Goal: Task Accomplishment & Management: Manage account settings

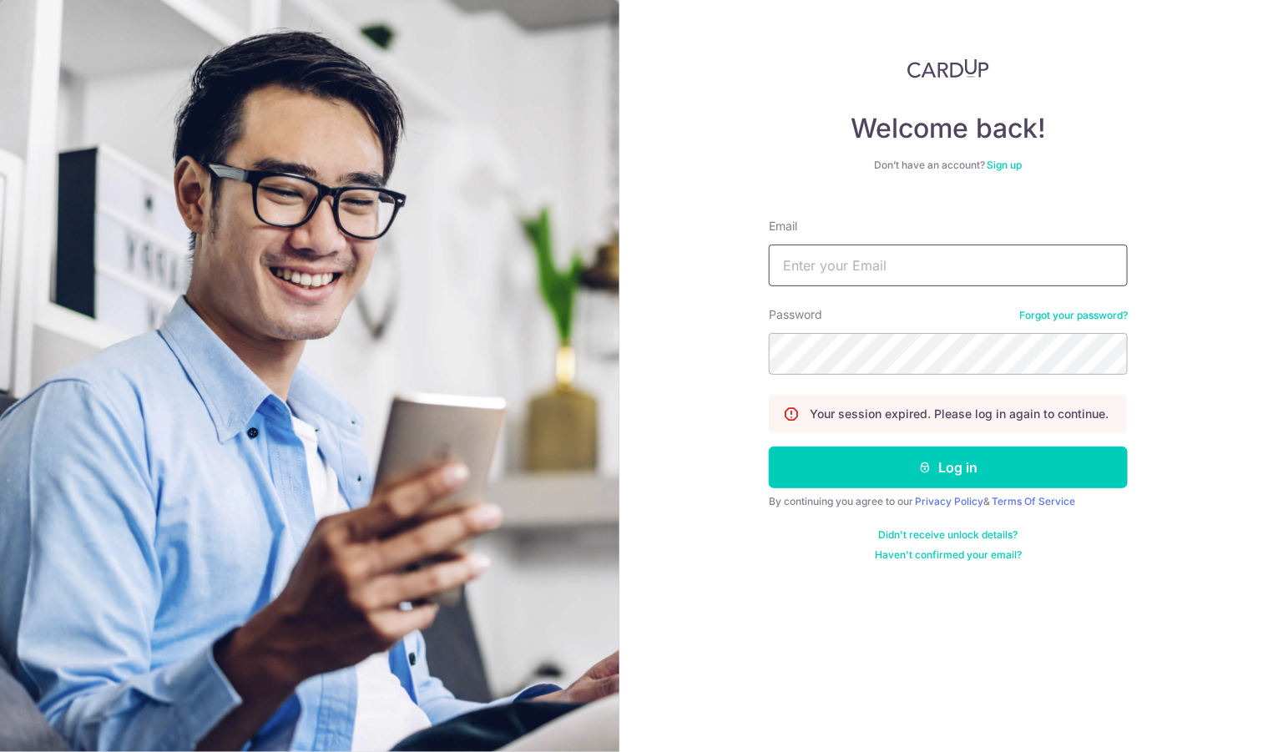
click at [1001, 263] on input "Email" at bounding box center [948, 265] width 359 height 42
type input "[EMAIL_ADDRESS][DOMAIN_NAME]"
click at [769, 446] on button "Log in" at bounding box center [948, 467] width 359 height 42
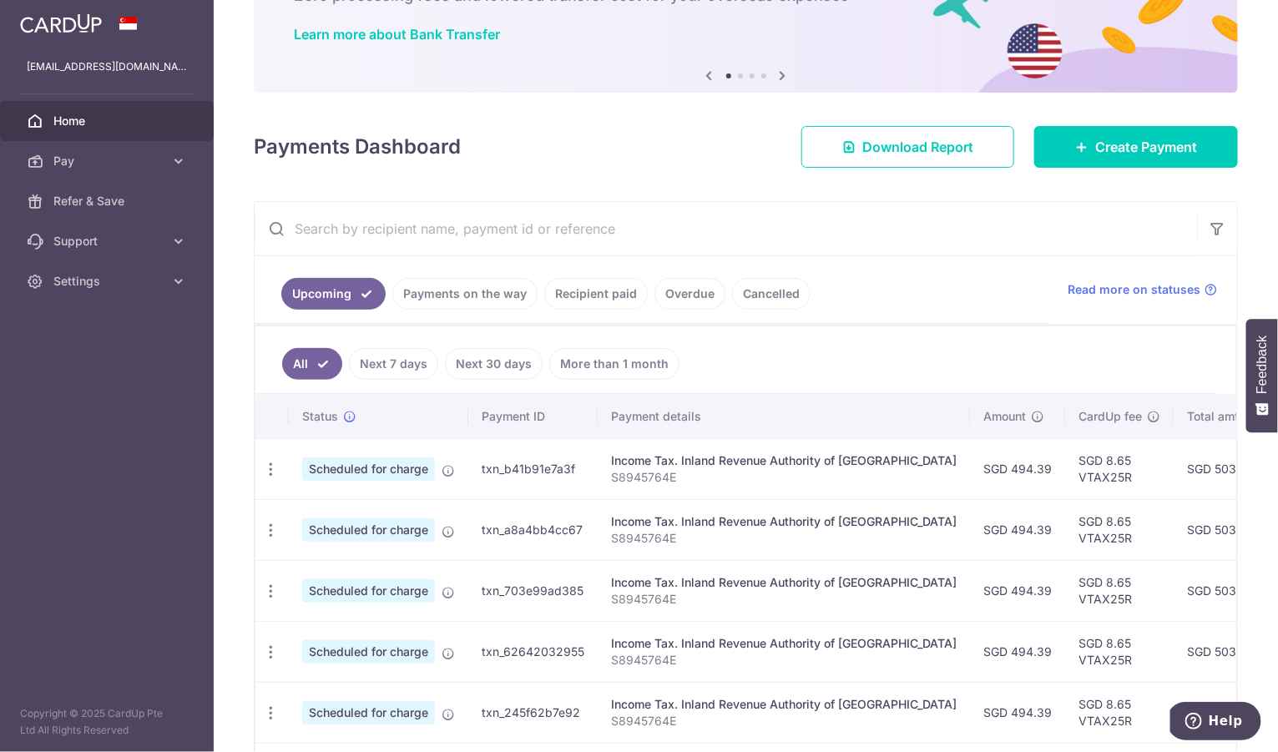
scroll to position [263, 0]
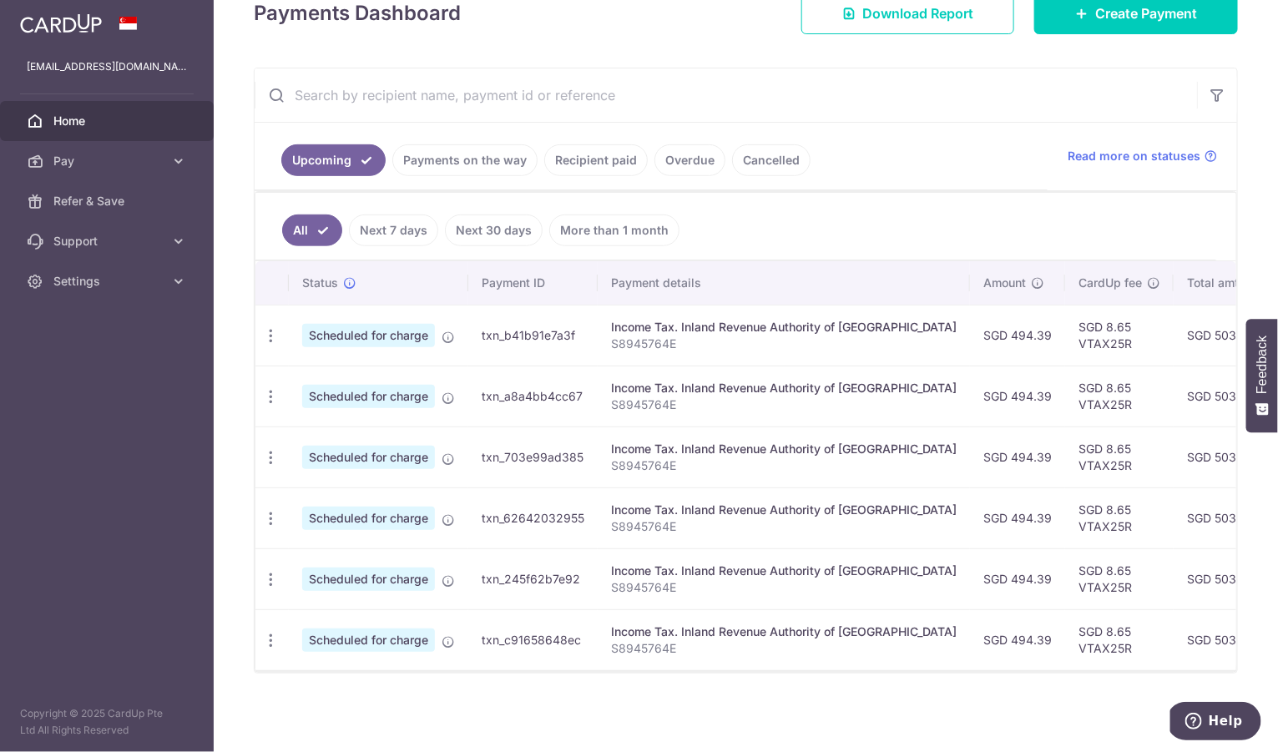
click at [1274, 422] on button "Feedback" at bounding box center [1262, 375] width 32 height 113
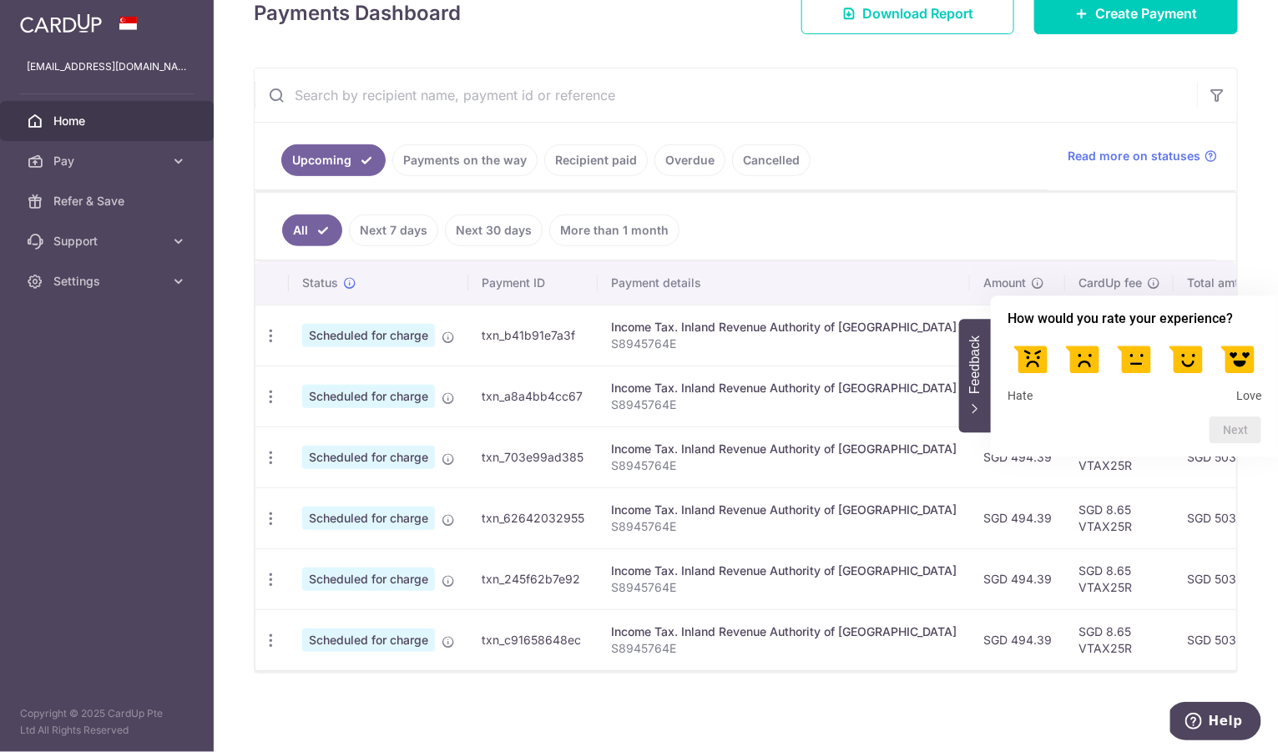
scroll to position [0, 318]
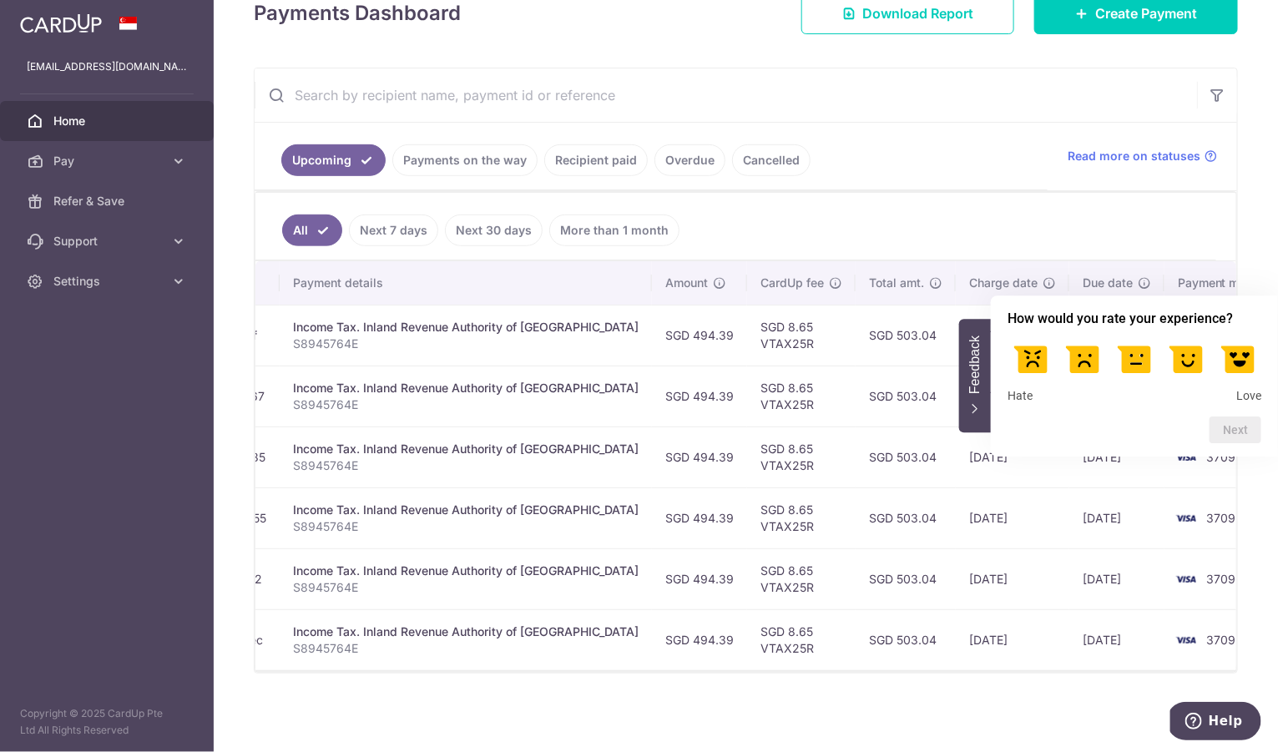
click at [1242, 244] on div "× Pause Schedule Pause all future payments in this series Pause just this one p…" at bounding box center [746, 376] width 1064 height 752
click at [976, 420] on button "Feedback" at bounding box center [975, 375] width 32 height 113
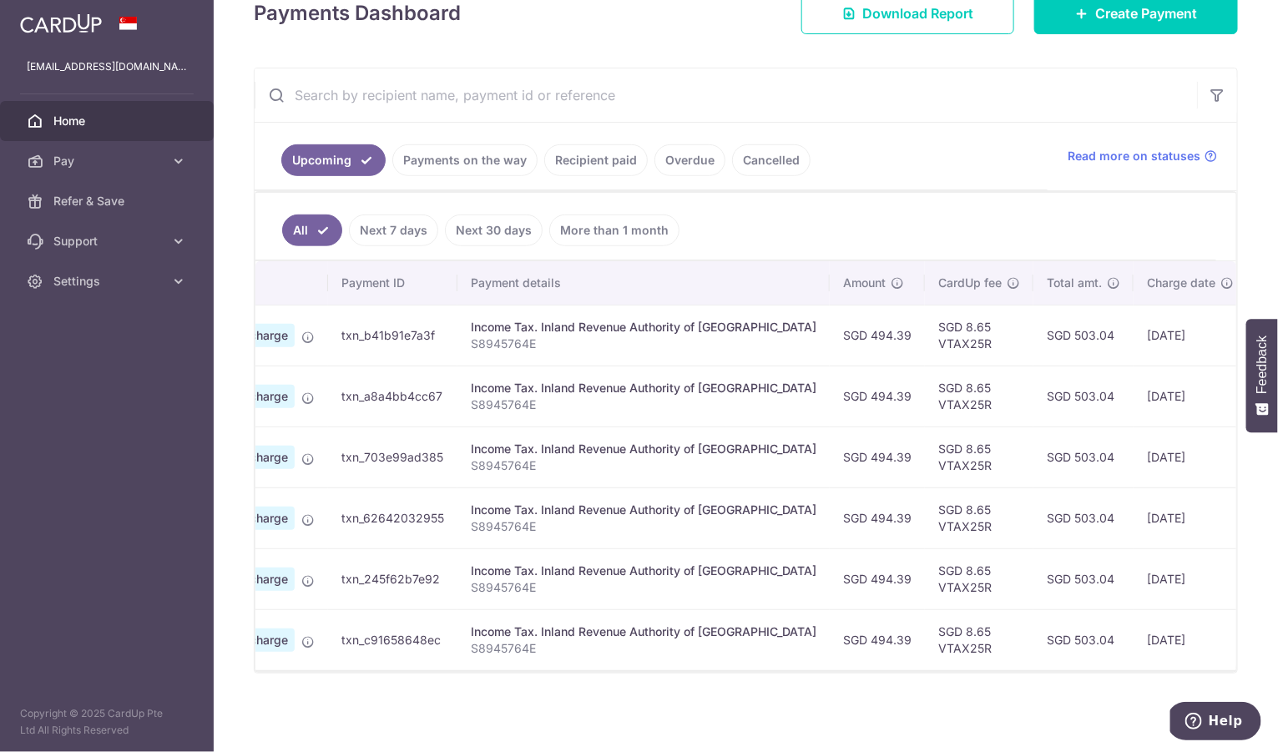
scroll to position [0, 0]
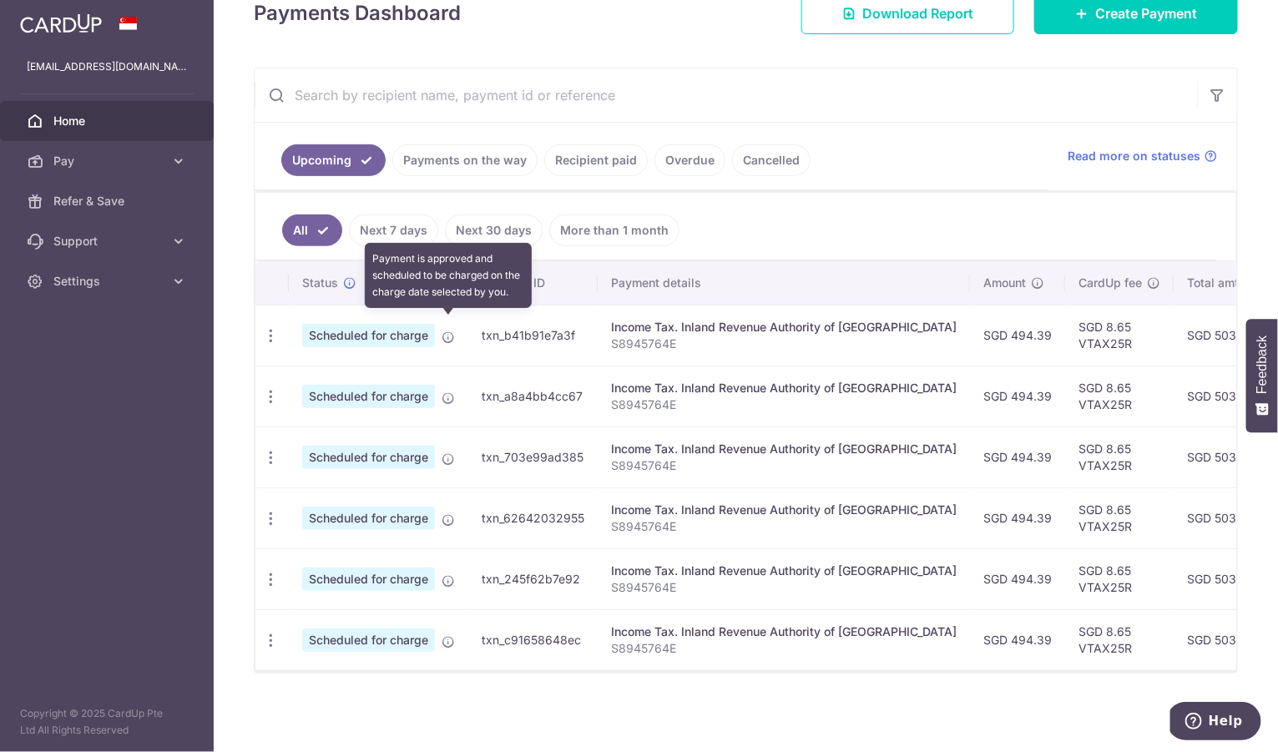
click at [451, 330] on icon at bounding box center [447, 336] width 13 height 13
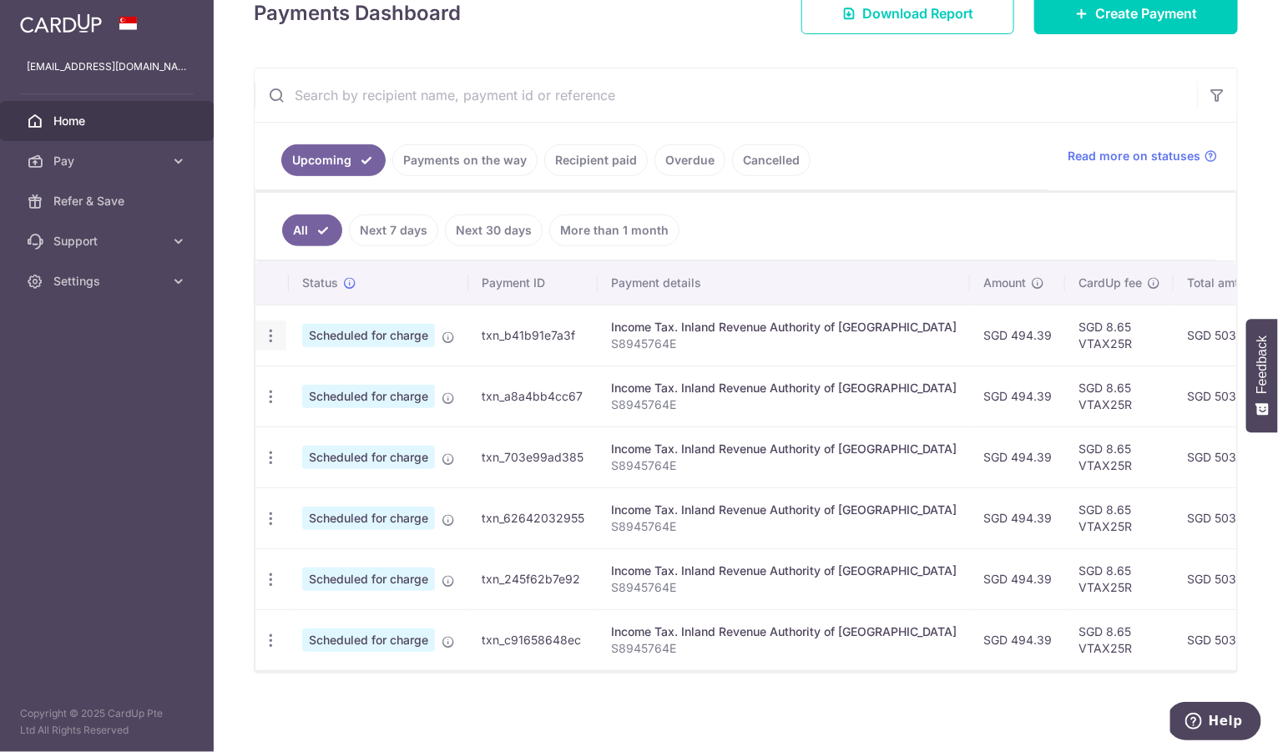
click at [273, 327] on icon "button" at bounding box center [271, 336] width 18 height 18
click at [319, 412] on span "Cancel payment" at bounding box center [360, 422] width 112 height 20
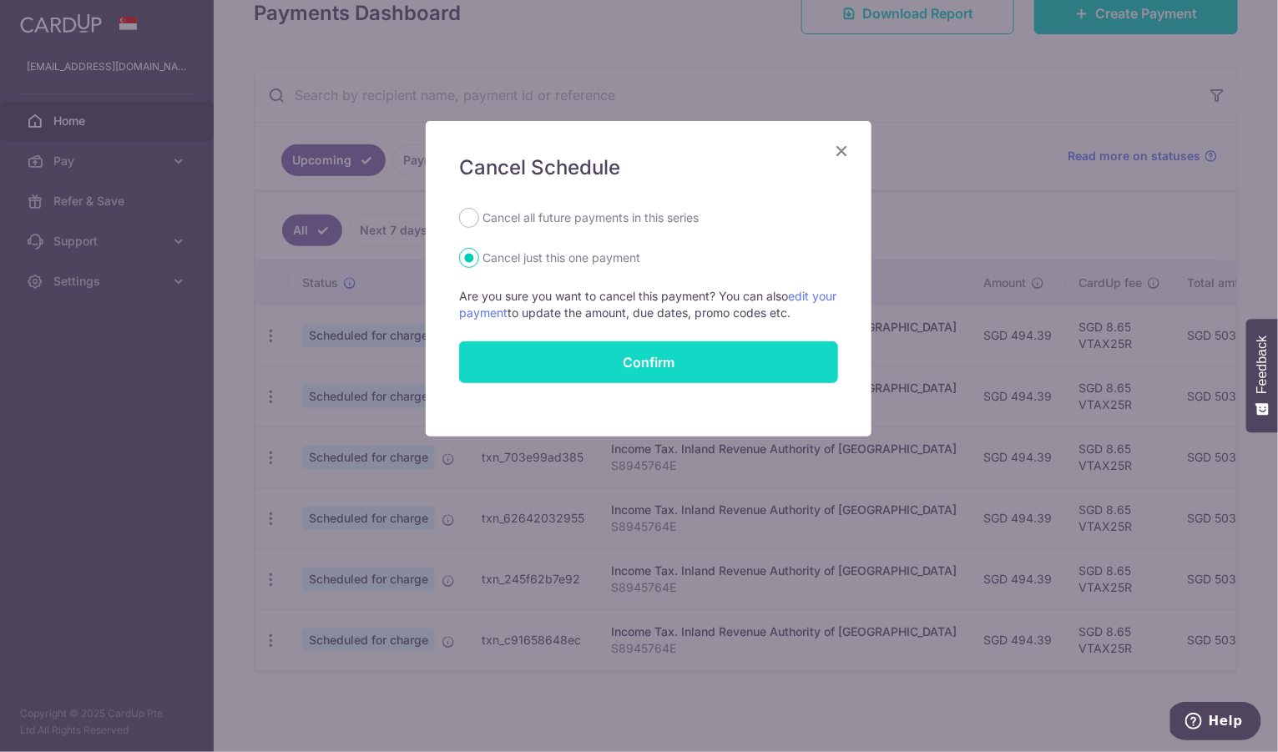
click at [673, 368] on button "Confirm" at bounding box center [648, 362] width 379 height 42
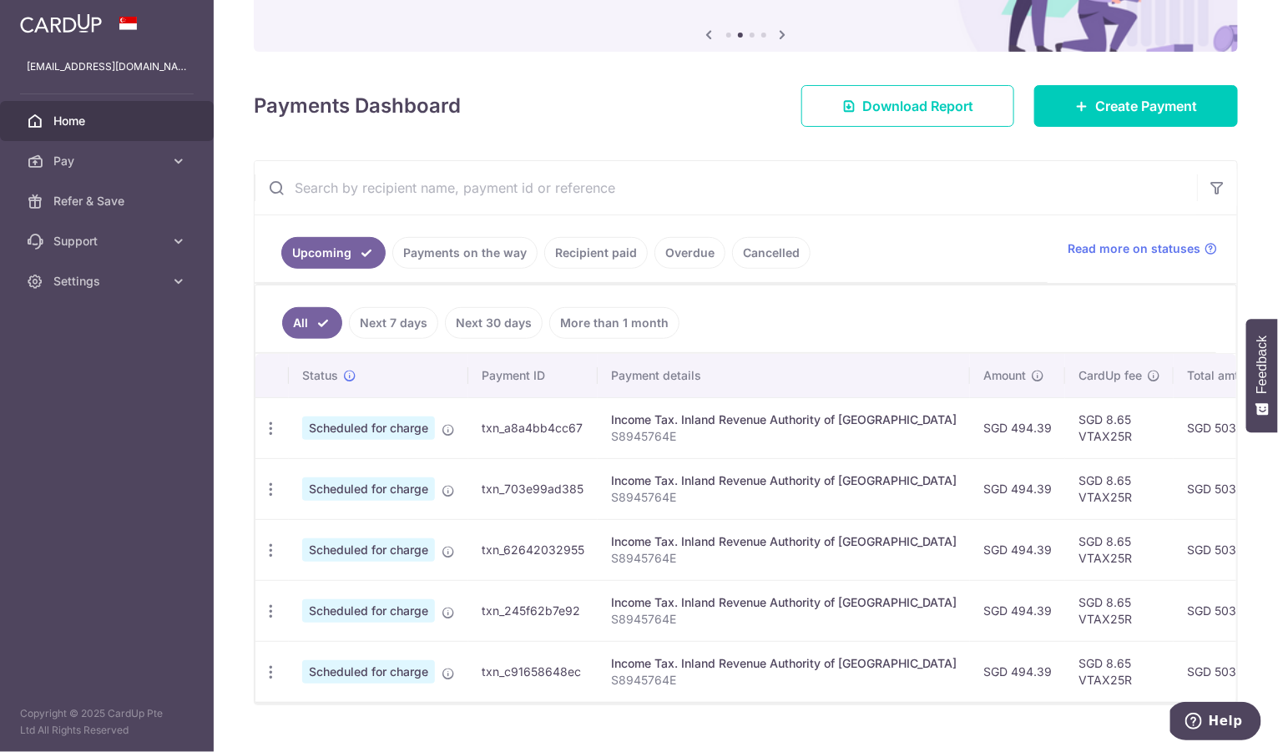
scroll to position [198, 0]
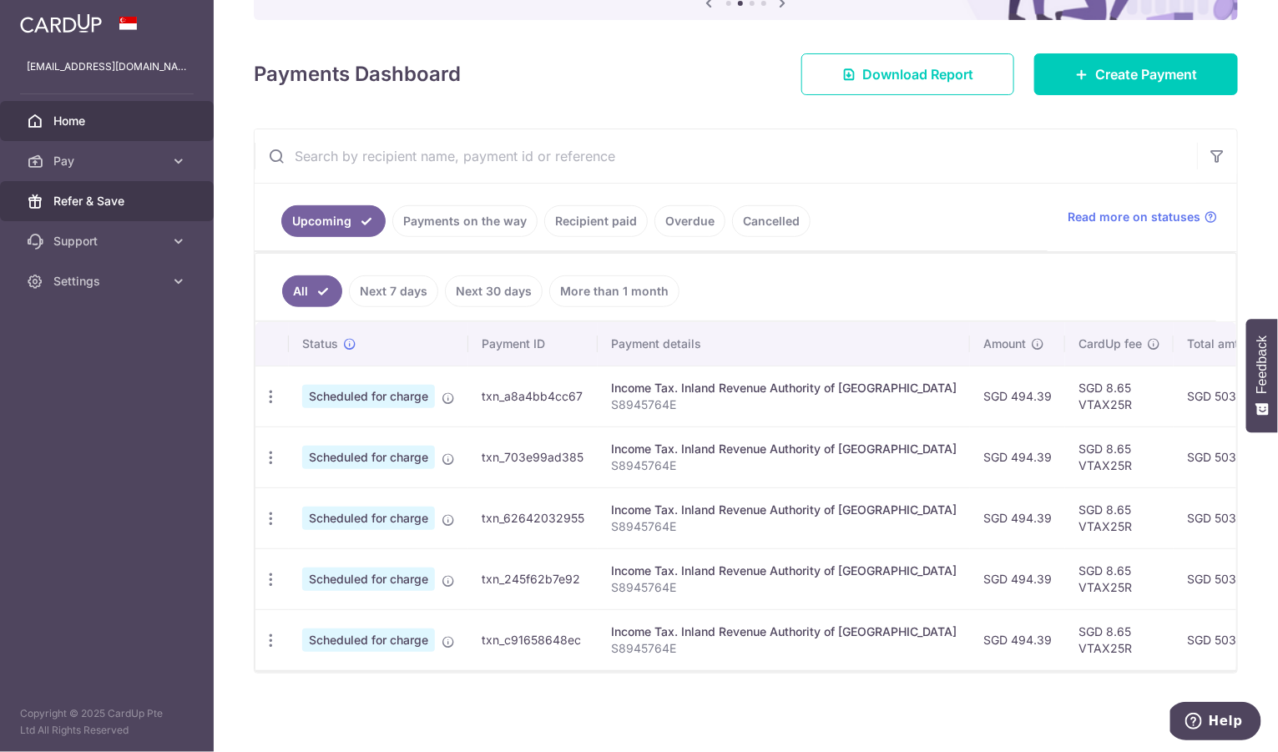
click at [96, 194] on span "Refer & Save" at bounding box center [108, 201] width 110 height 17
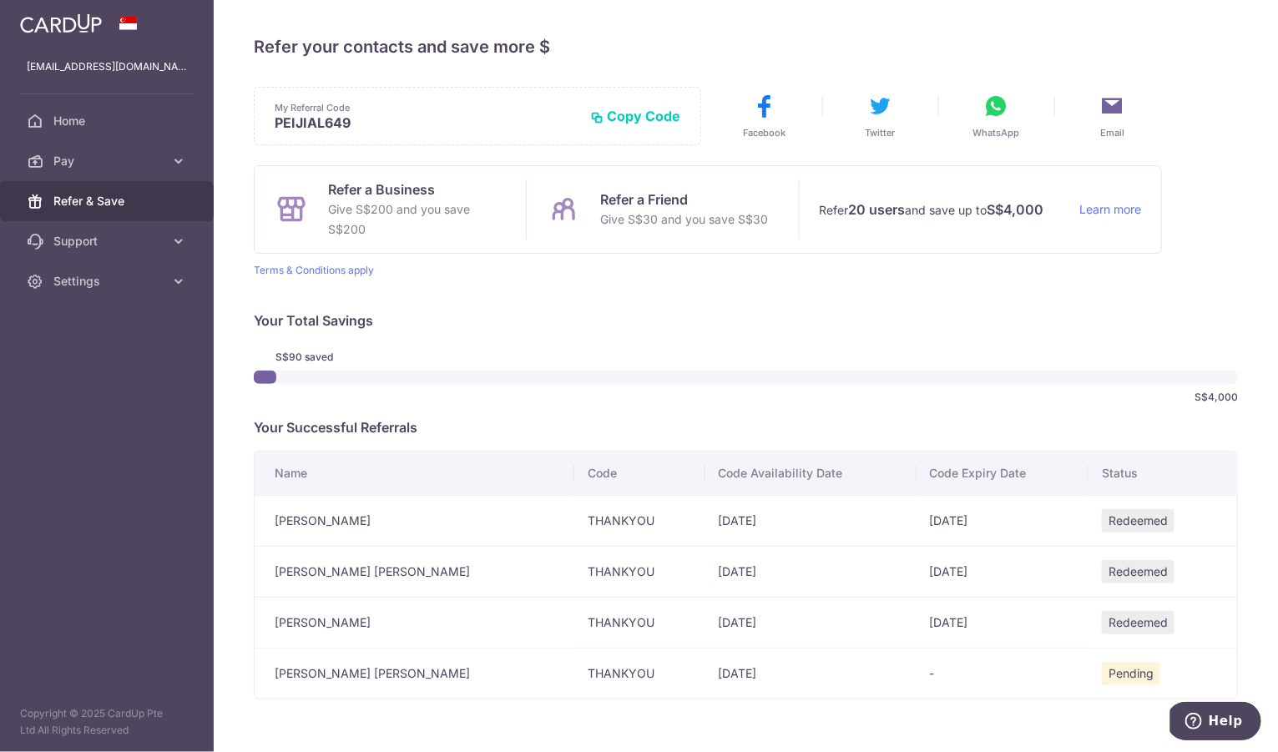
scroll to position [58, 0]
